Goal: Information Seeking & Learning: Learn about a topic

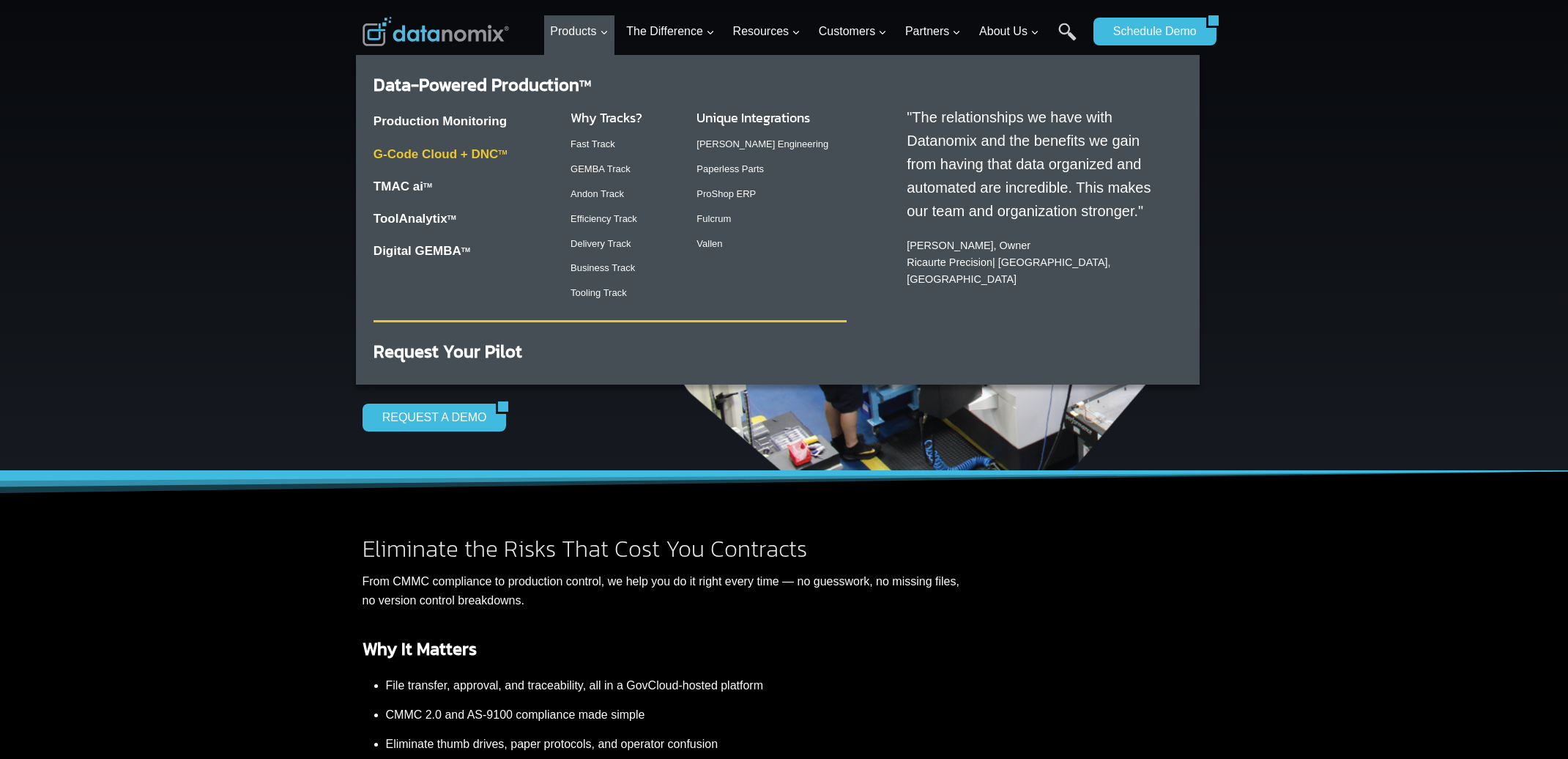
click at [451, 156] on link "G-Code Cloud + DNC TM" at bounding box center [441, 155] width 134 height 14
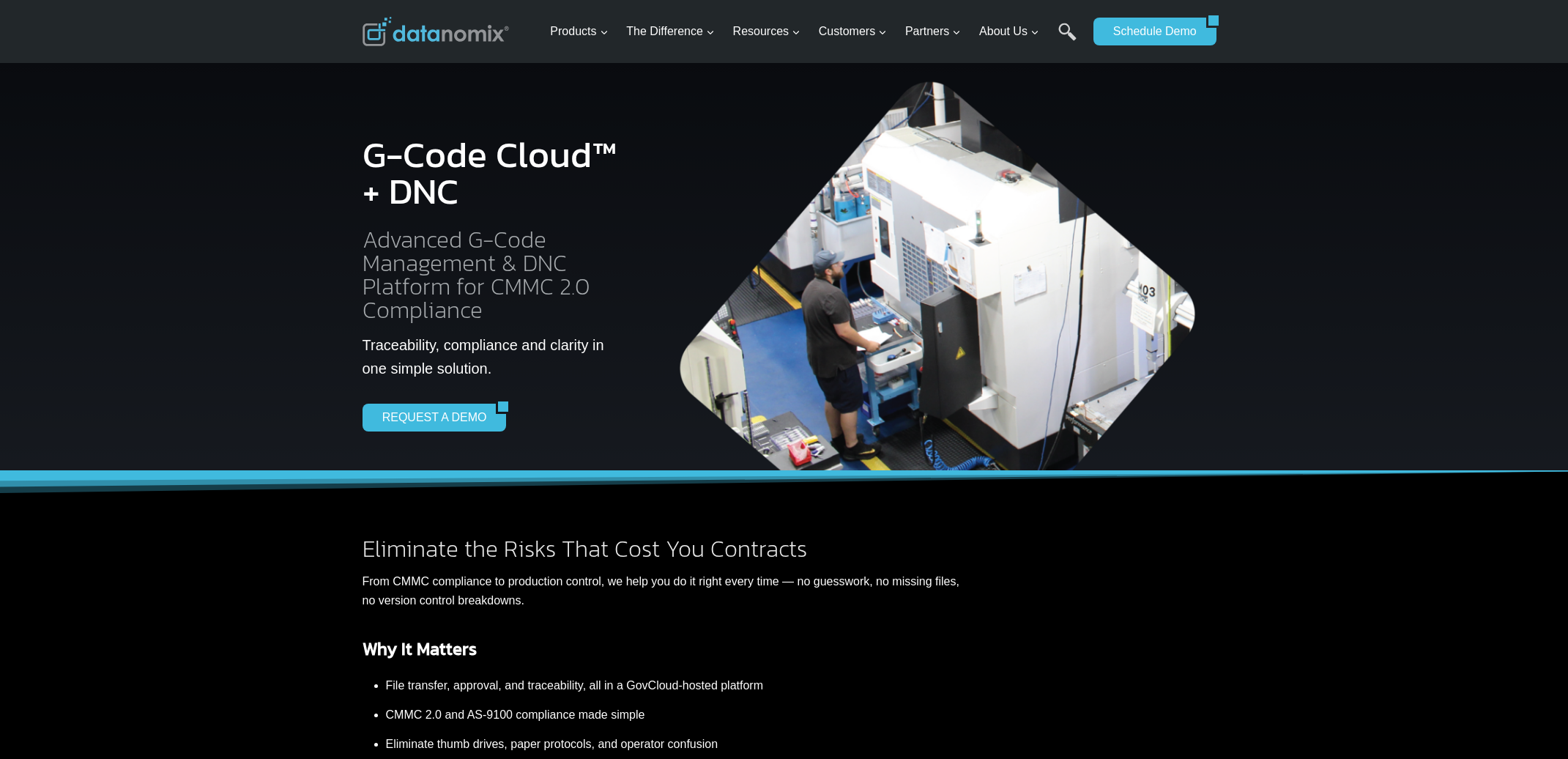
scroll to position [440, 0]
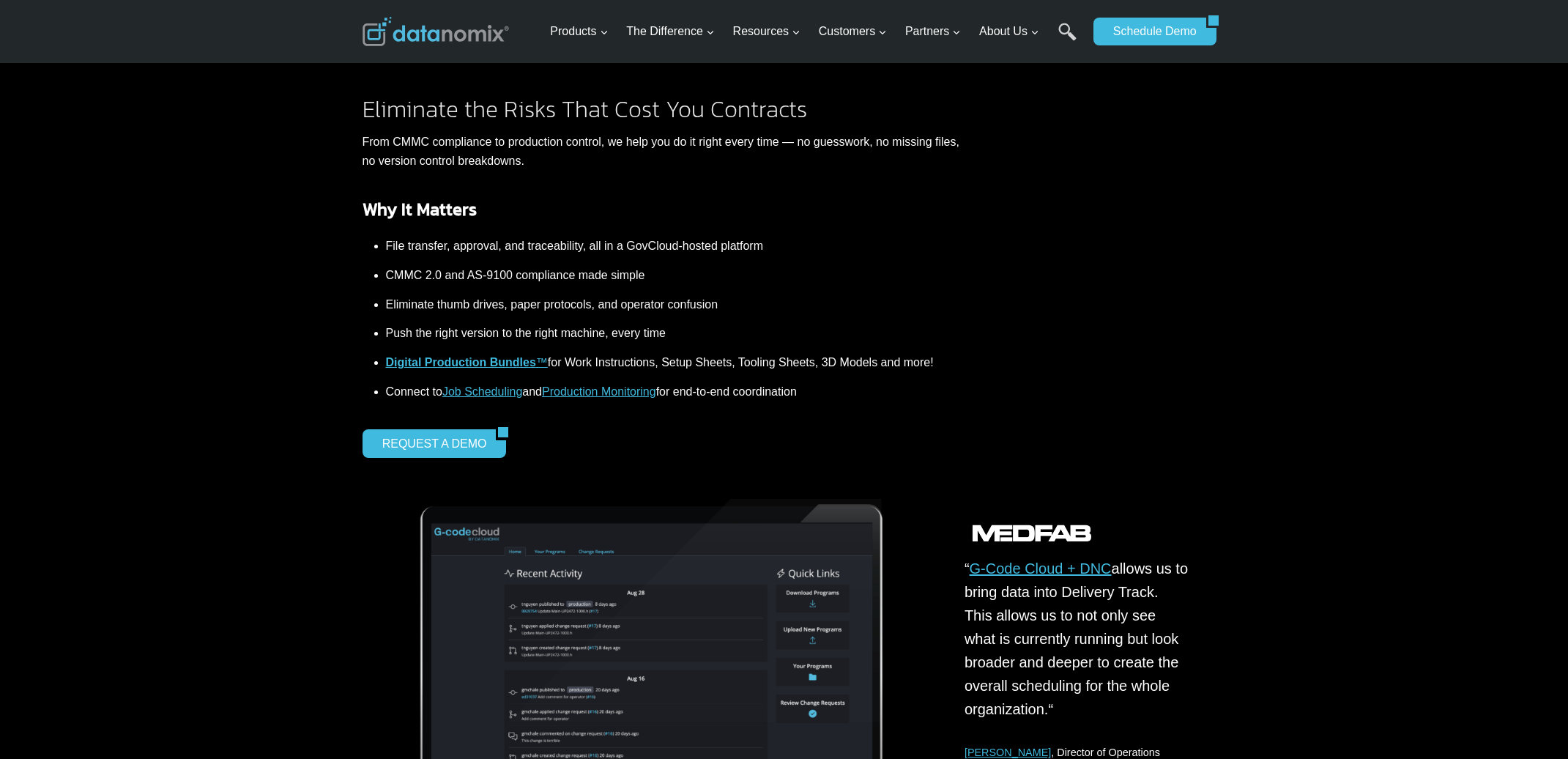
click at [436, 360] on strong "Digital Production Bundles" at bounding box center [461, 363] width 150 height 12
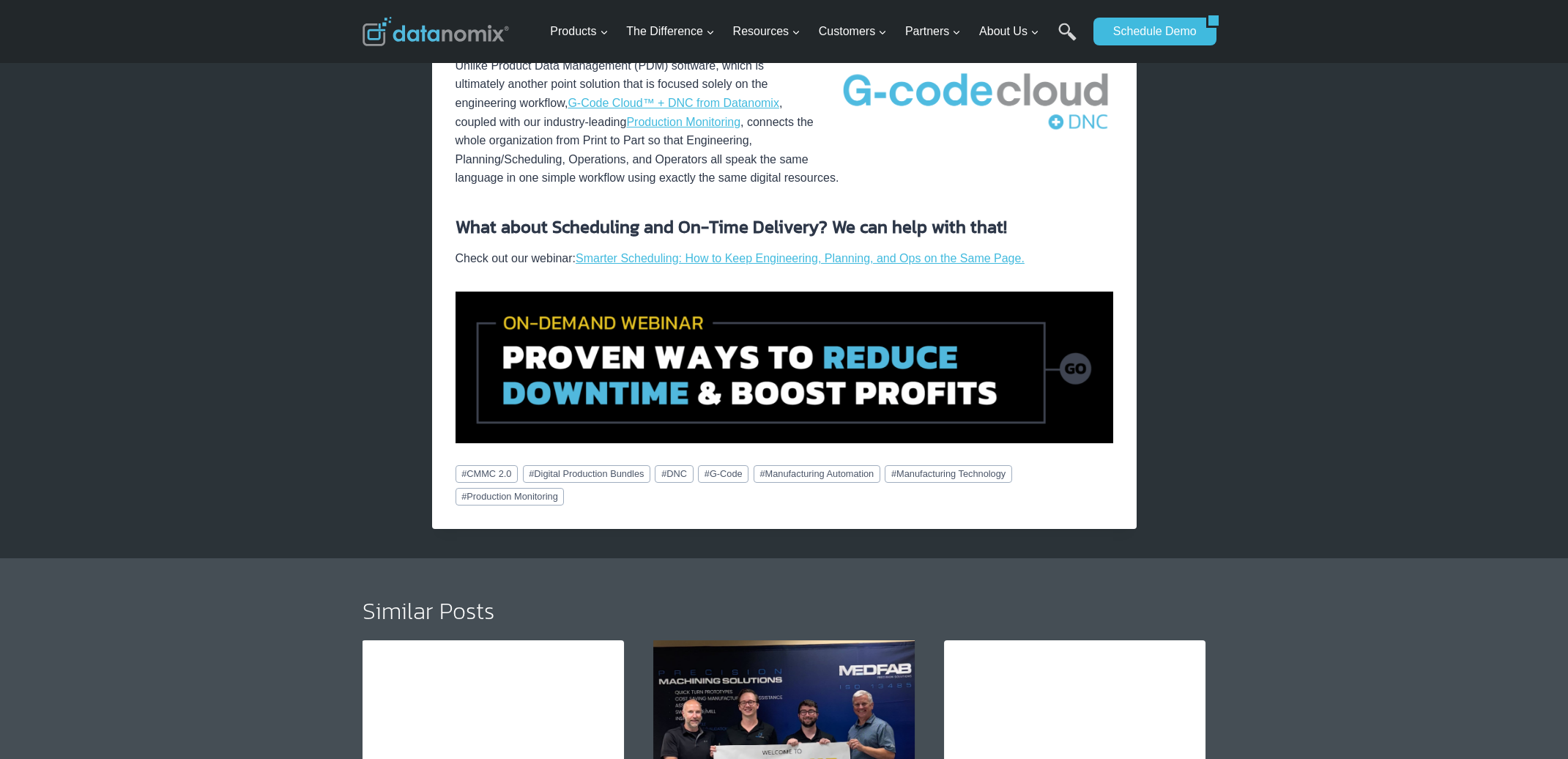
scroll to position [1319, 0]
